Goal: Information Seeking & Learning: Learn about a topic

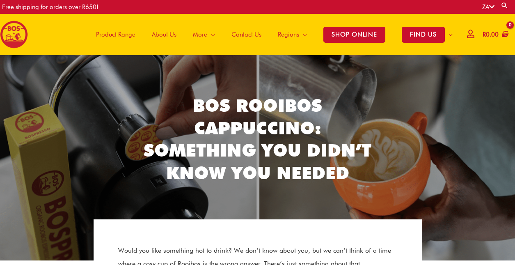
scroll to position [2, 0]
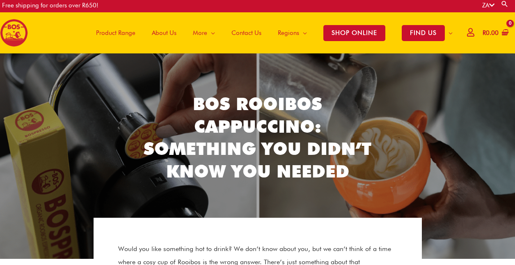
click at [491, 4] on icon at bounding box center [491, 5] width 5 height 6
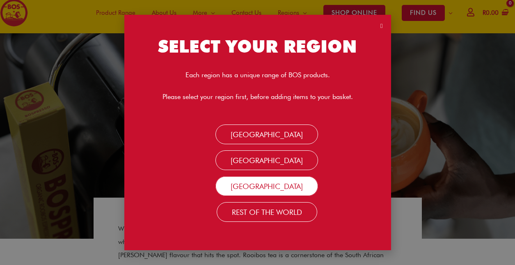
scroll to position [1, 0]
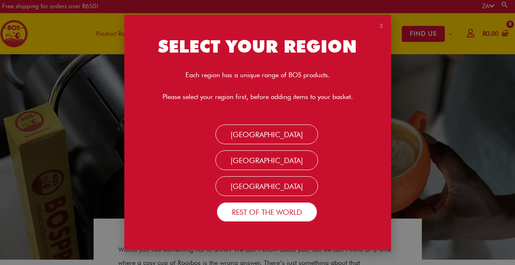
click at [278, 214] on link "Rest Of the World" at bounding box center [267, 212] width 100 height 20
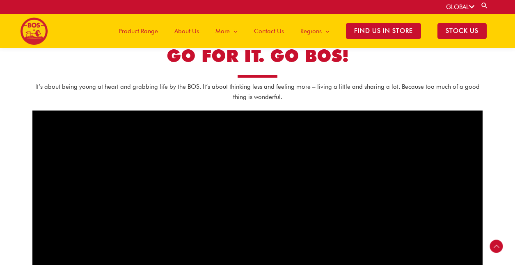
scroll to position [377, 0]
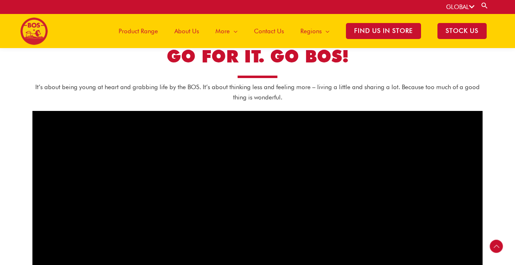
drag, startPoint x: 0, startPoint y: 0, endPoint x: 199, endPoint y: 75, distance: 212.9
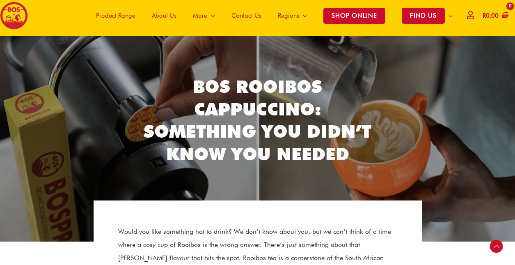
scroll to position [16, 0]
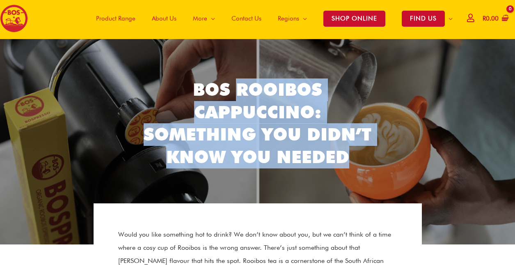
drag, startPoint x: 237, startPoint y: 89, endPoint x: 351, endPoint y: 159, distance: 133.3
click at [351, 159] on h2 "BOS Rooibos Cappuccino: Something You Didn’t Know You Needed" at bounding box center [258, 122] width 238 height 89
copy h2 "Rooibos Cappuccino: Something You Didn’t Know You Needed"
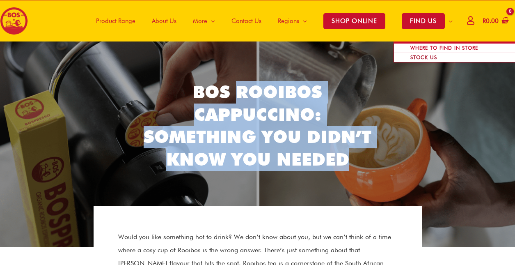
scroll to position [0, 0]
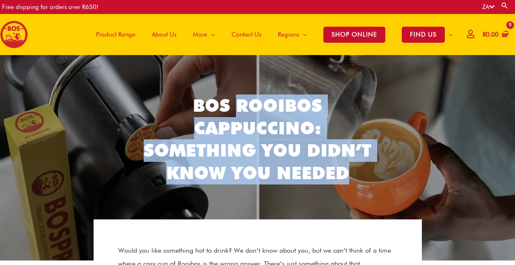
scroll to position [2, 0]
